Goal: Find specific page/section: Find specific page/section

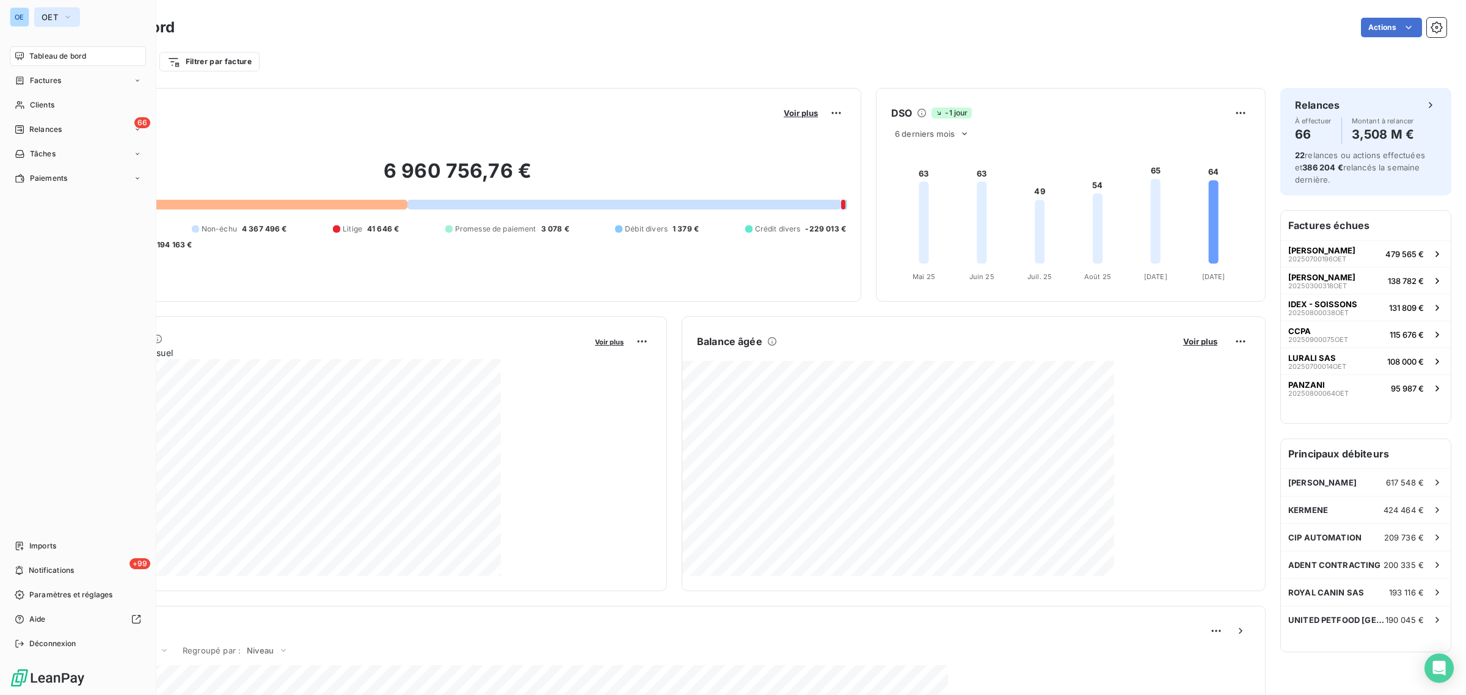
click at [64, 16] on icon "button" at bounding box center [68, 17] width 10 height 12
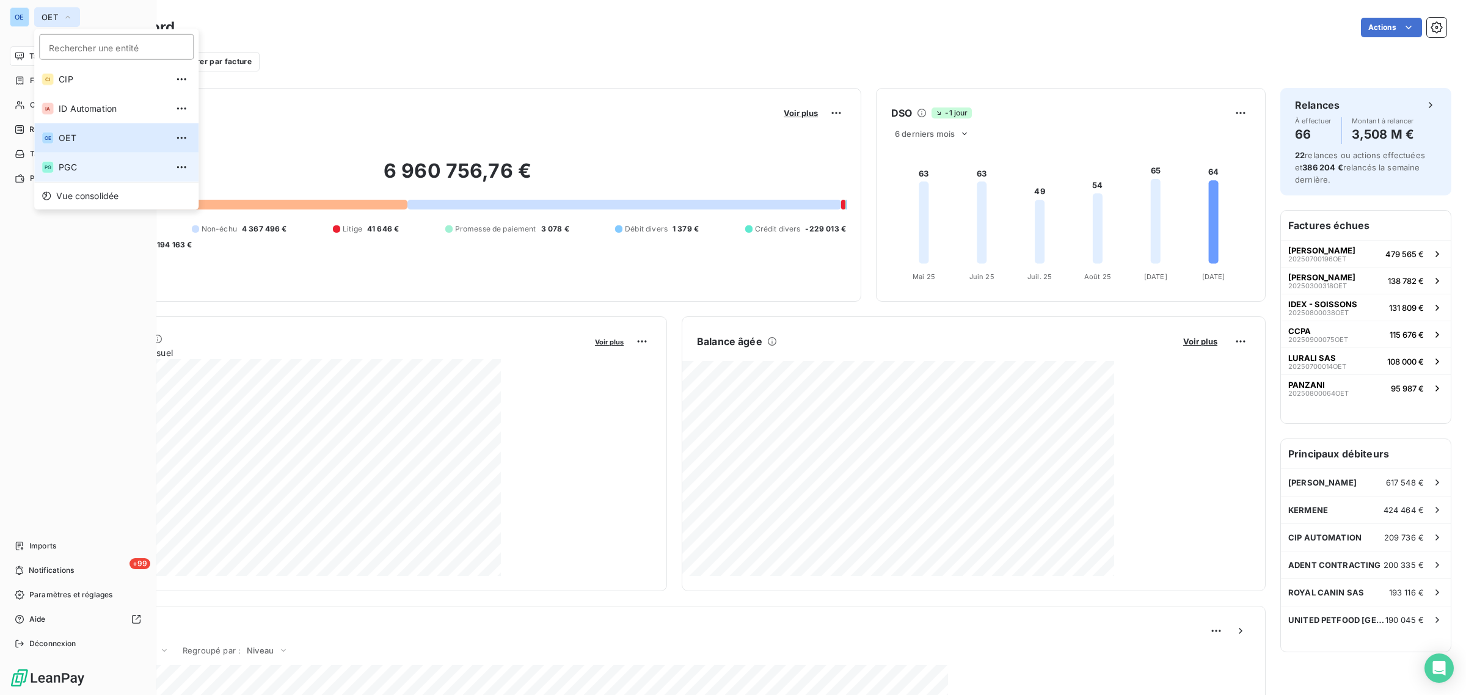
click at [65, 167] on span "PGC" at bounding box center [113, 167] width 108 height 12
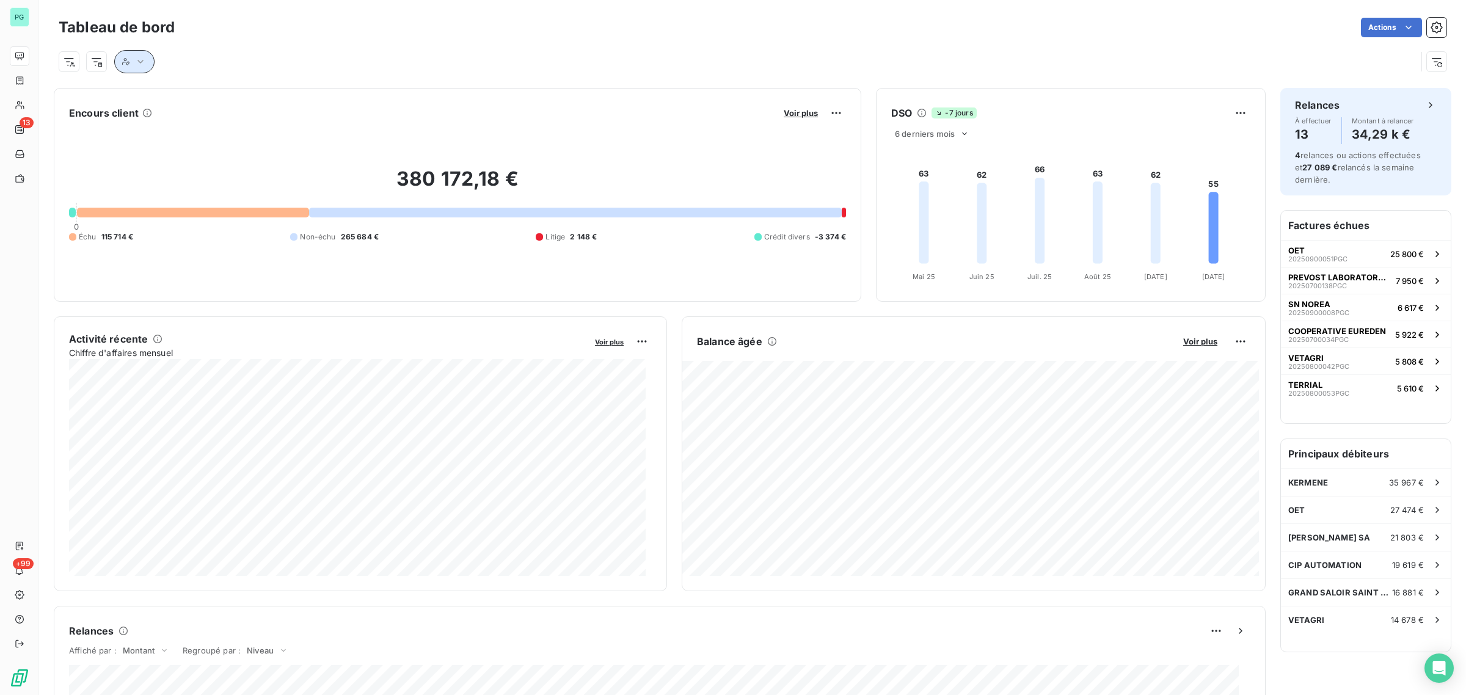
click at [130, 62] on button "button" at bounding box center [134, 61] width 40 height 23
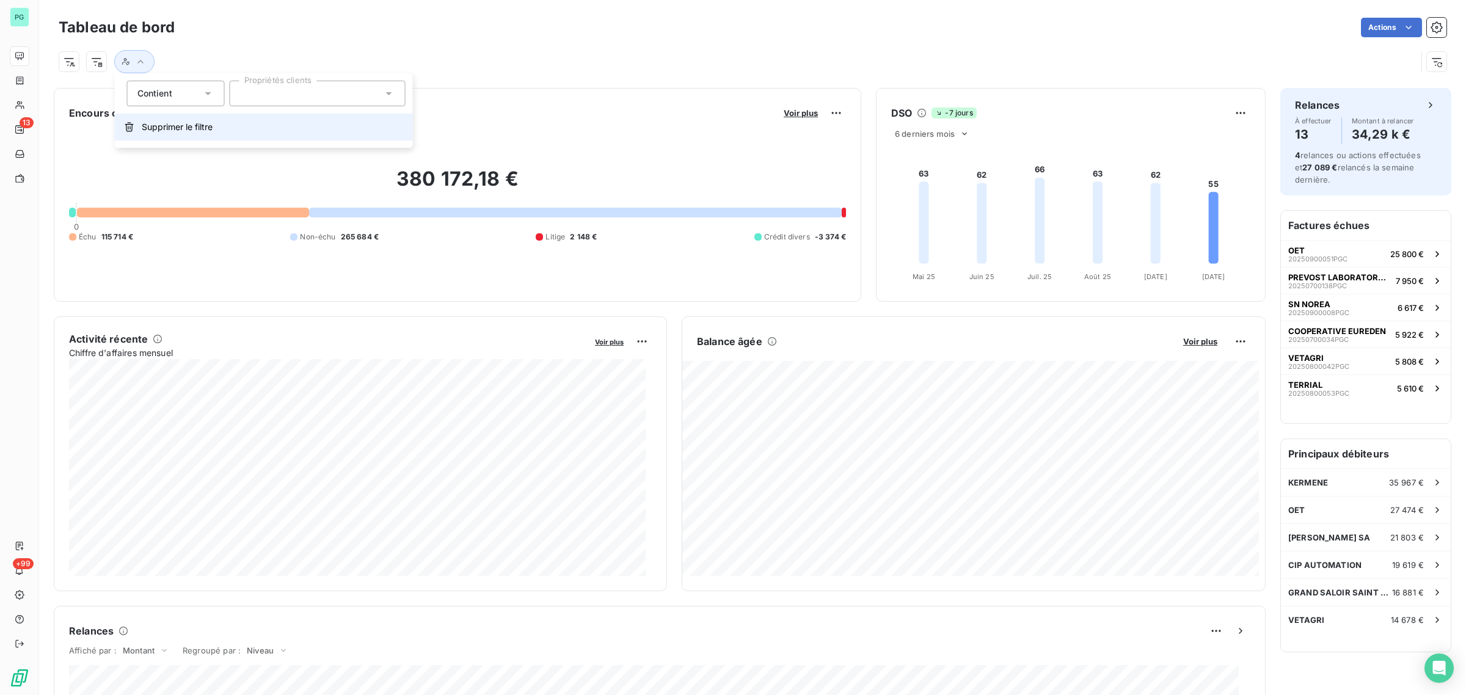
click at [167, 127] on span "Supprimer le filtre" at bounding box center [177, 127] width 71 height 12
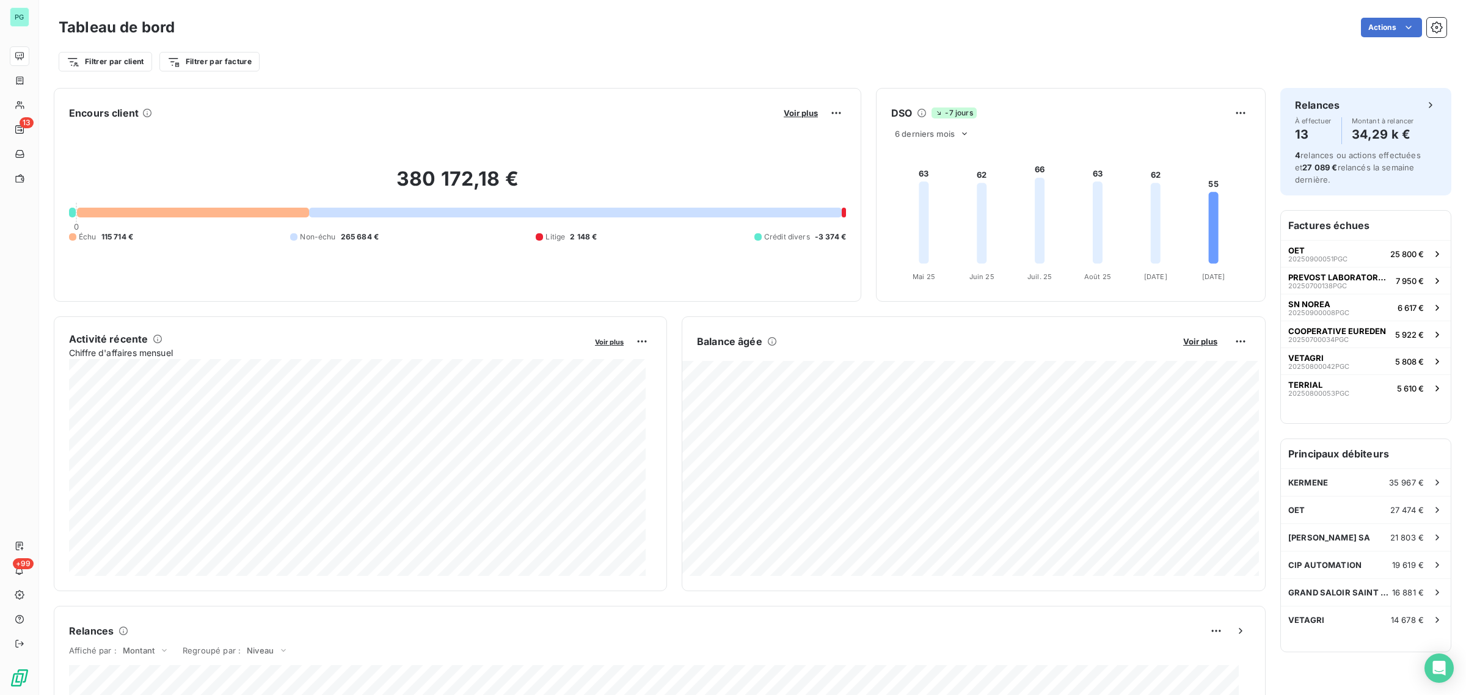
click at [426, 46] on div "Filtrer par client Filtrer par facture" at bounding box center [753, 56] width 1388 height 33
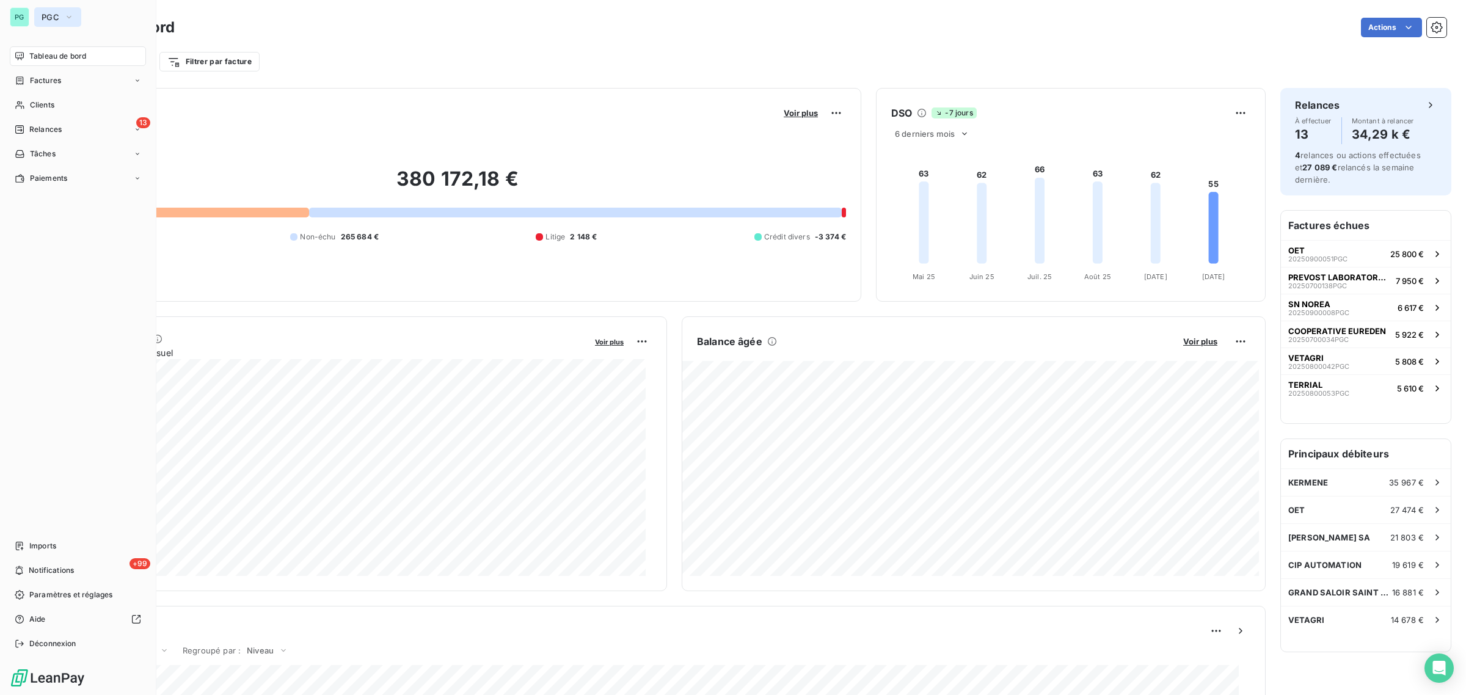
click at [61, 13] on button "PGC" at bounding box center [57, 17] width 47 height 20
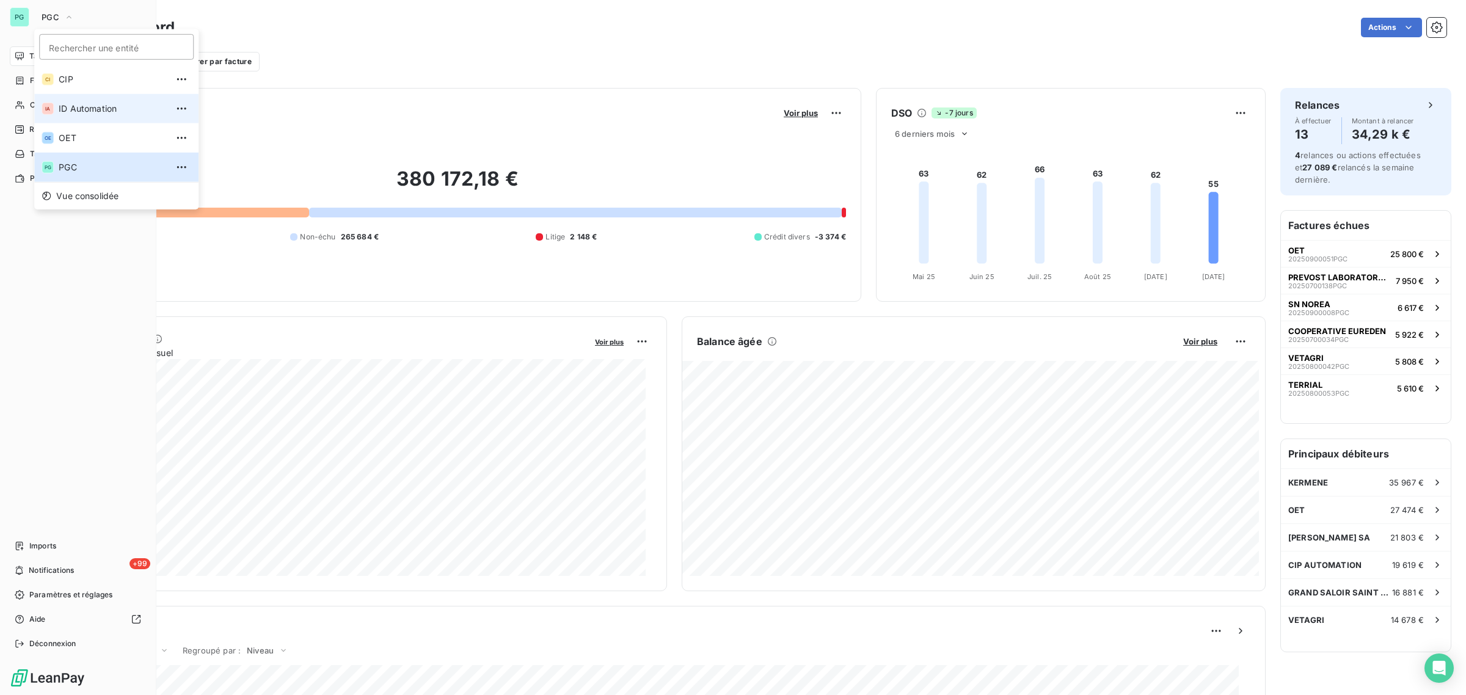
click at [92, 108] on span "ID Automation" at bounding box center [113, 109] width 108 height 12
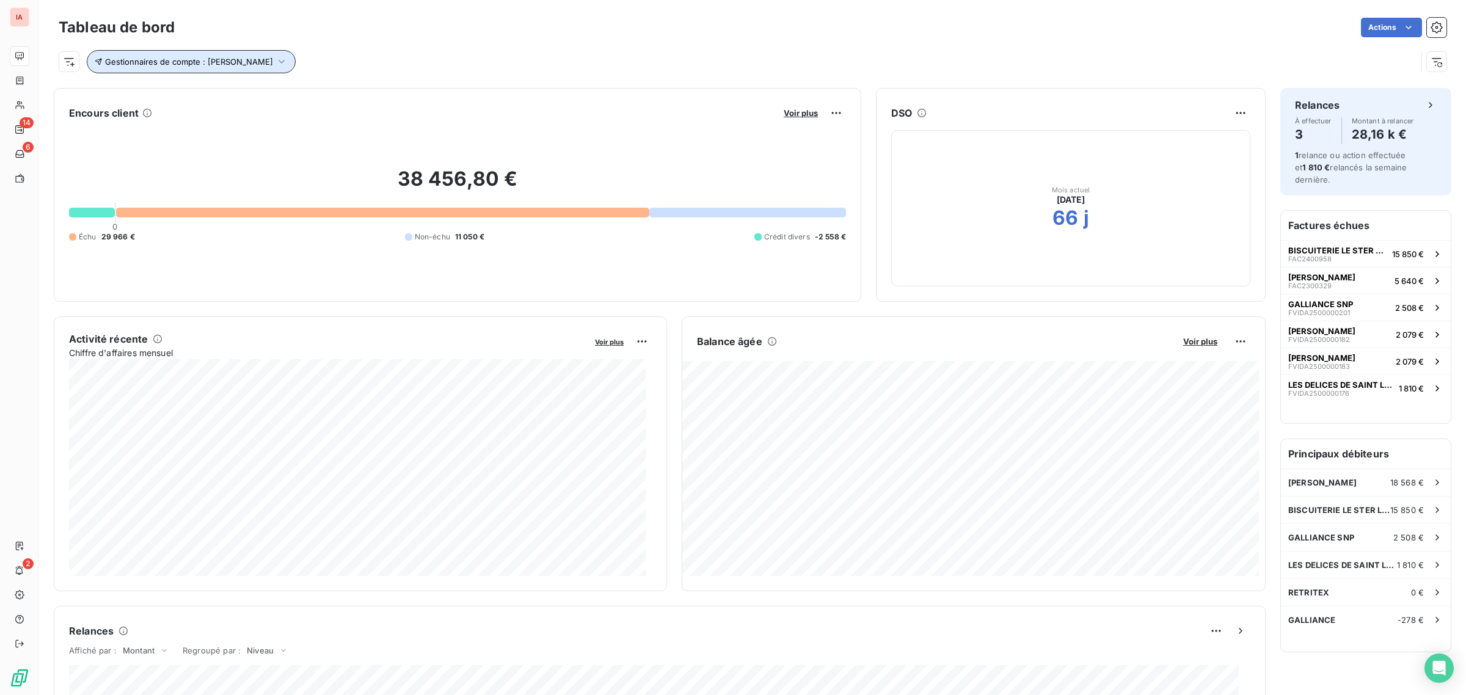
click at [266, 62] on button "Gestionnaires de compte : [PERSON_NAME]" at bounding box center [191, 61] width 209 height 23
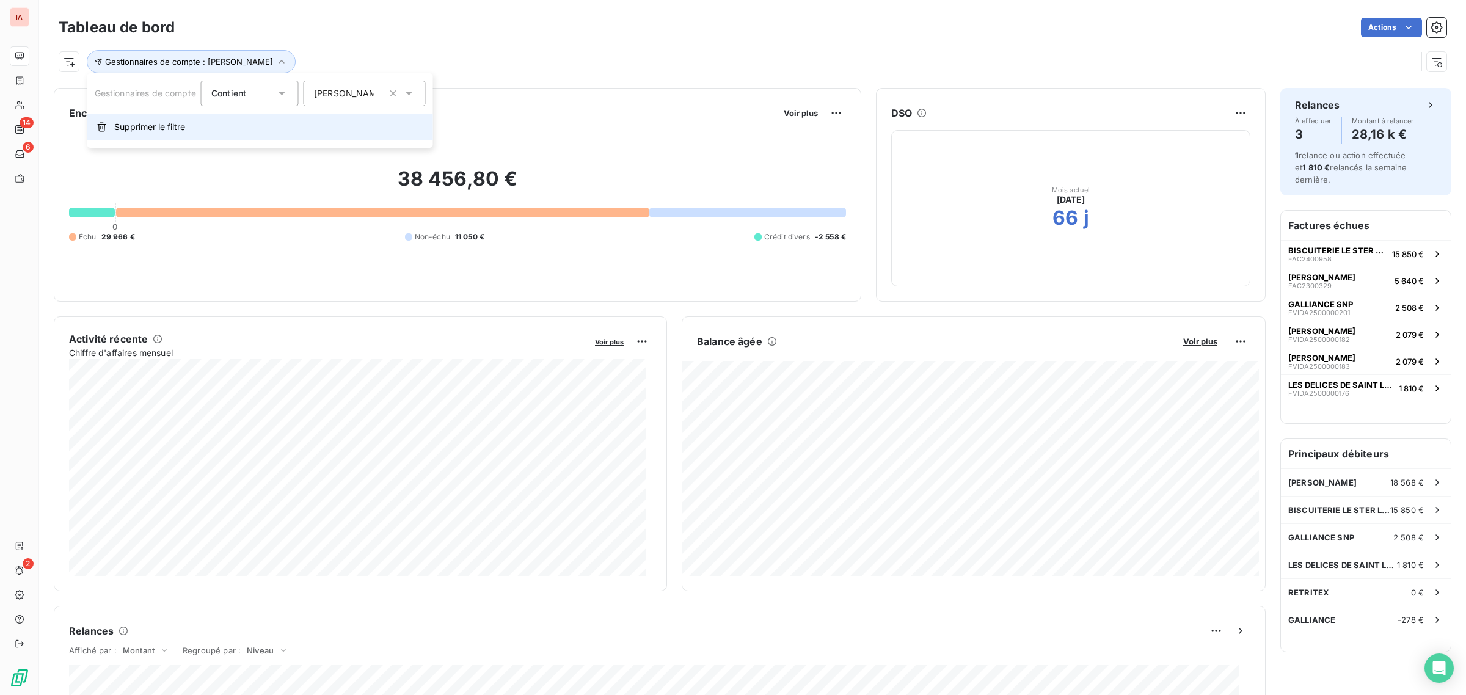
click at [169, 123] on span "Supprimer le filtre" at bounding box center [149, 127] width 71 height 12
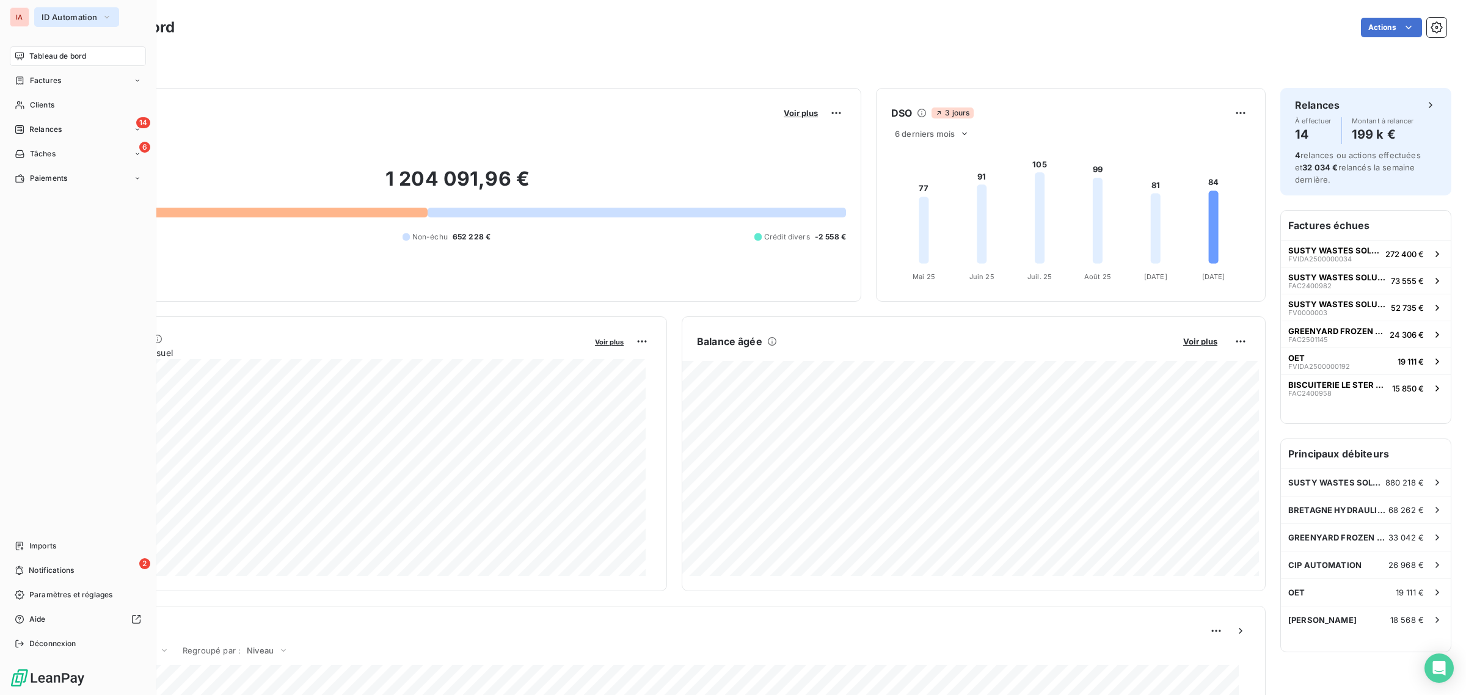
click at [92, 13] on span "ID Automation" at bounding box center [70, 17] width 56 height 10
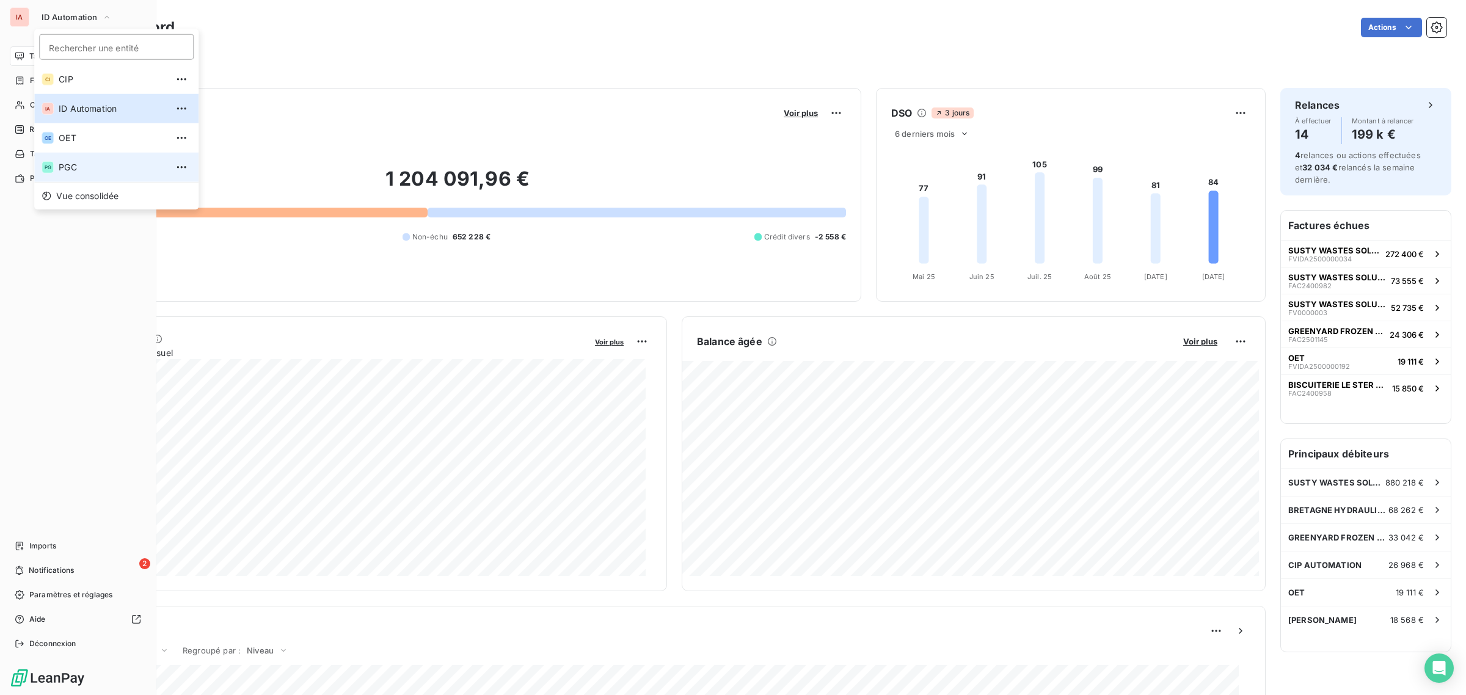
click at [68, 169] on span "PGC" at bounding box center [113, 167] width 108 height 12
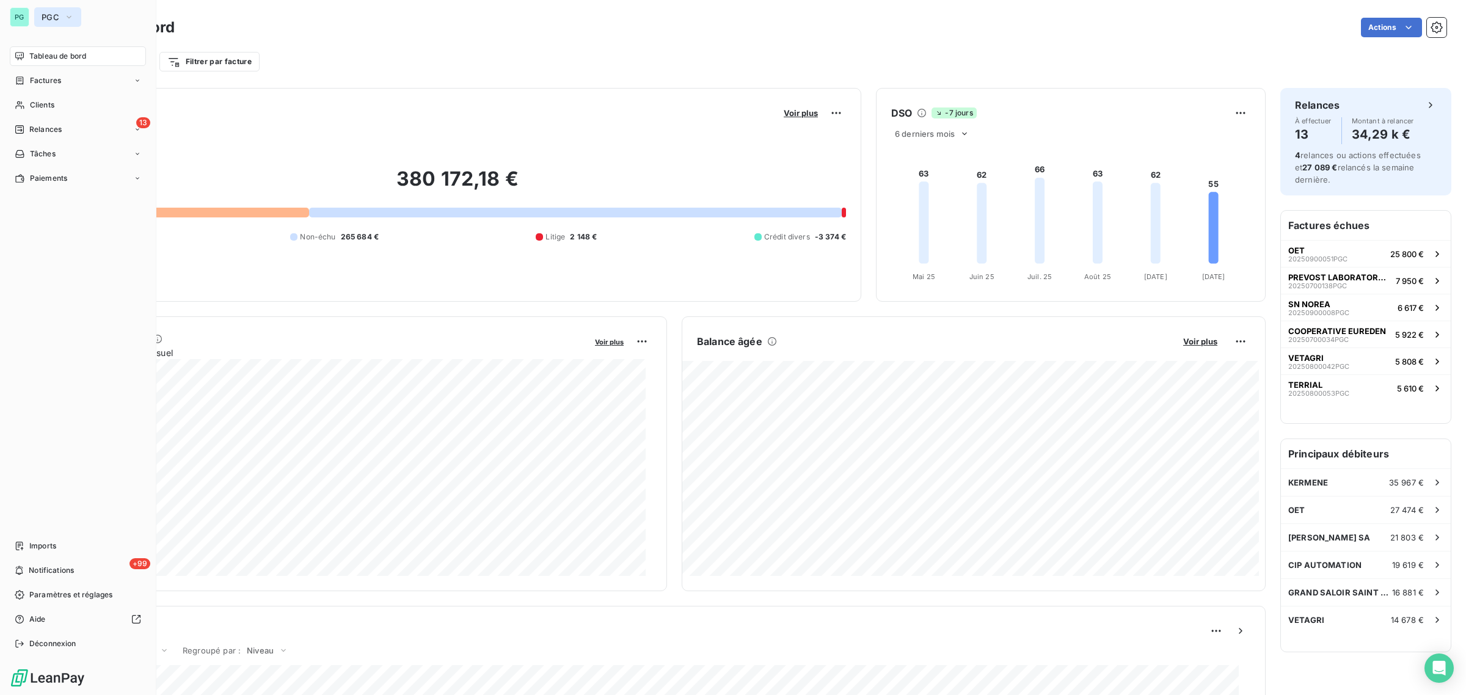
click at [64, 15] on icon "button" at bounding box center [69, 17] width 10 height 12
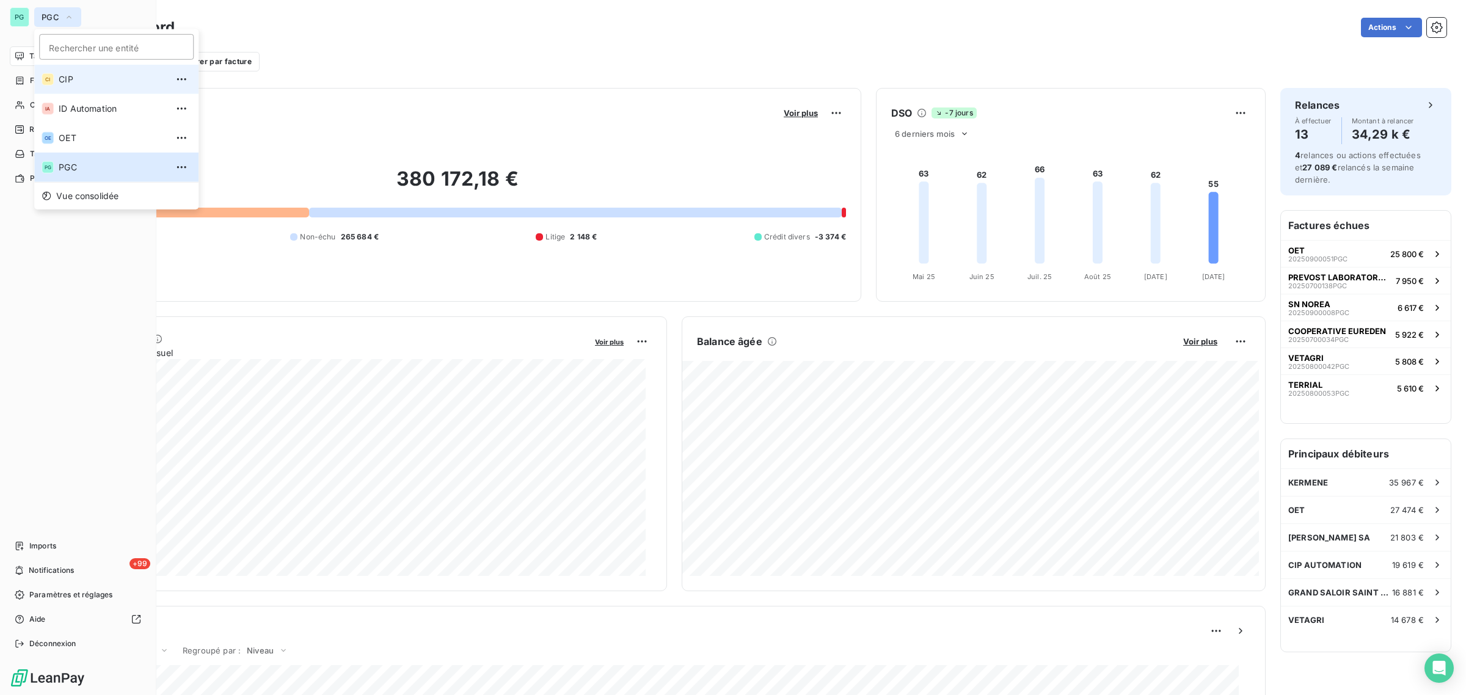
click at [67, 82] on span "CIP" at bounding box center [113, 79] width 108 height 12
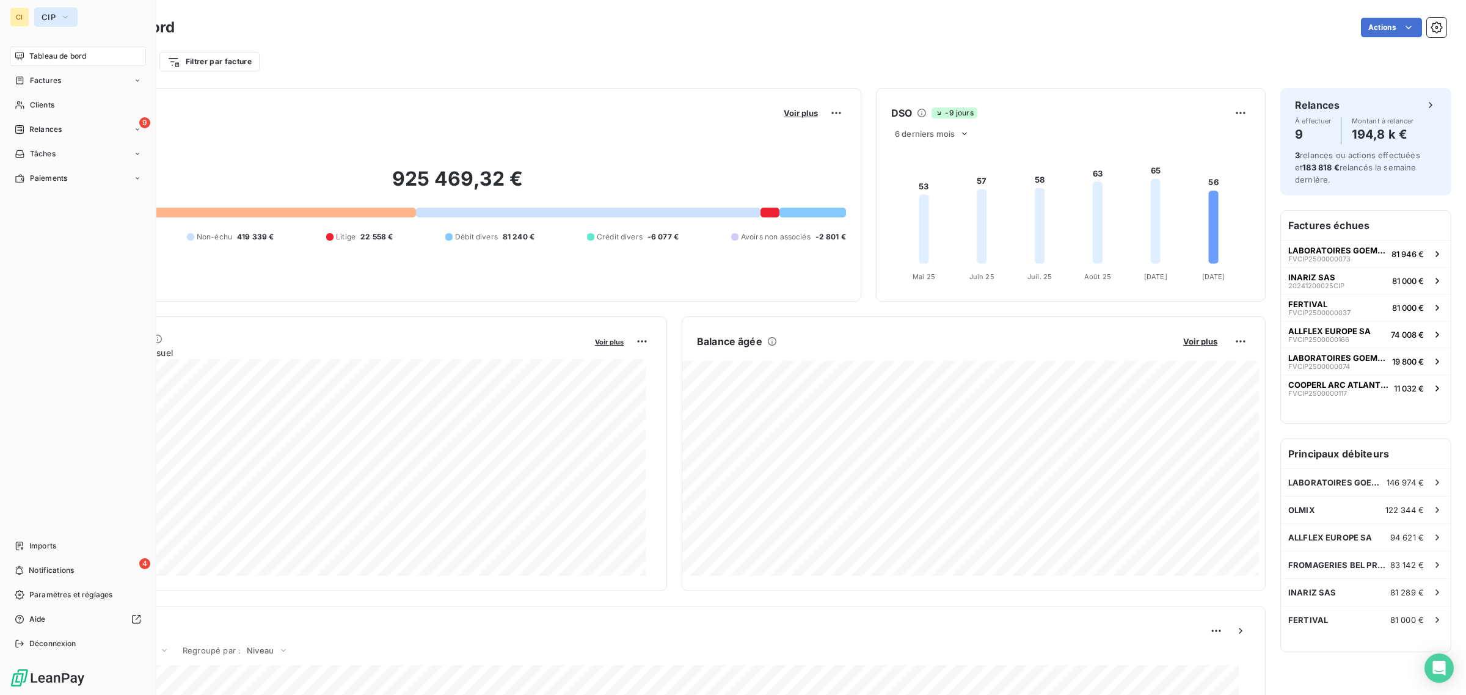
click at [65, 13] on icon "button" at bounding box center [65, 17] width 10 height 12
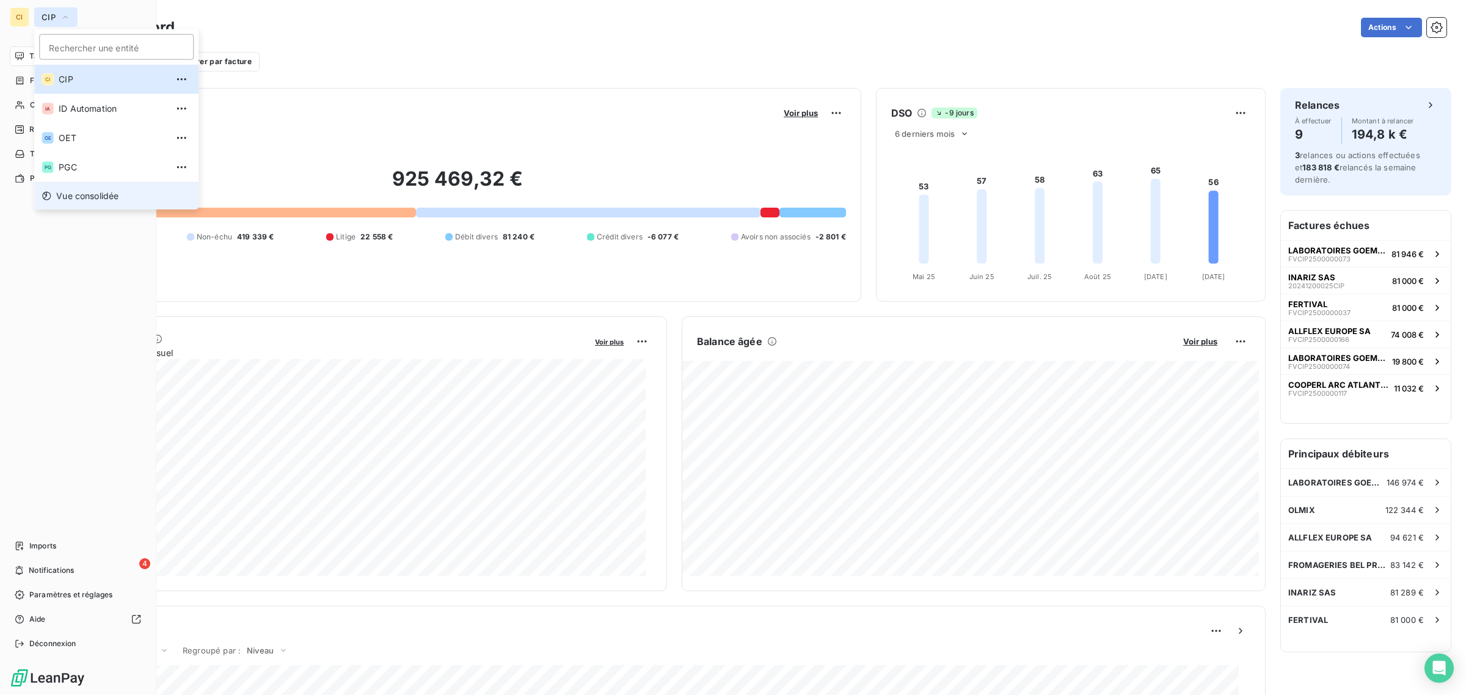
click at [82, 197] on span "Vue consolidée" at bounding box center [87, 196] width 62 height 12
